Goal: Information Seeking & Learning: Check status

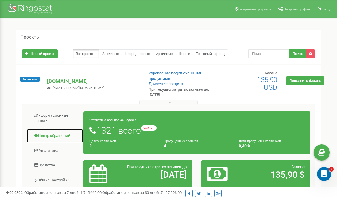
click at [61, 133] on link "Центр обращений" at bounding box center [55, 136] width 57 height 14
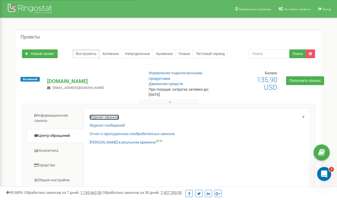
click at [92, 117] on link "Журнал звонков" at bounding box center [105, 118] width 30 height 6
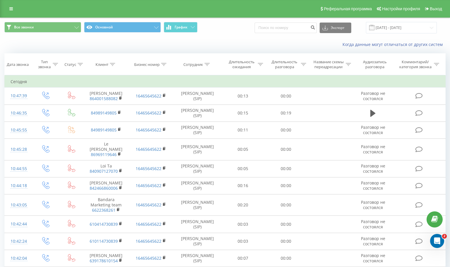
click at [288, 33] on div "Экспорт .csv .xls .xlsx 23.08.2025 - 23.09.2025" at bounding box center [346, 27] width 182 height 11
click at [290, 26] on input at bounding box center [286, 28] width 62 height 11
paste input "+14156137099"
type input "+14156137099"
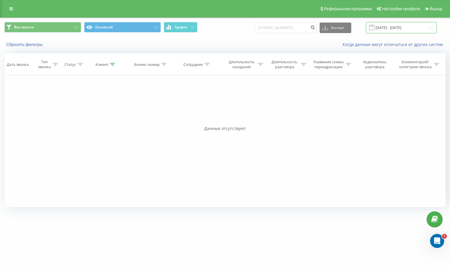
click at [404, 28] on input "23.06.2025 - 23.09.2025" at bounding box center [401, 27] width 71 height 11
click at [183, 160] on div "Фильтровать по условию Равно Введите значение Отмена OK Фильтровать по условию …" at bounding box center [224, 141] width 441 height 132
click at [299, 28] on input "+14156137099" at bounding box center [286, 28] width 62 height 11
type input "14156137099"
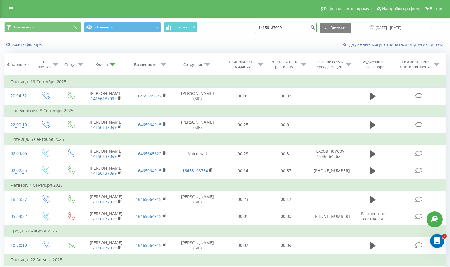
click at [281, 25] on input "14156137099" at bounding box center [286, 28] width 62 height 11
